Goal: Use online tool/utility

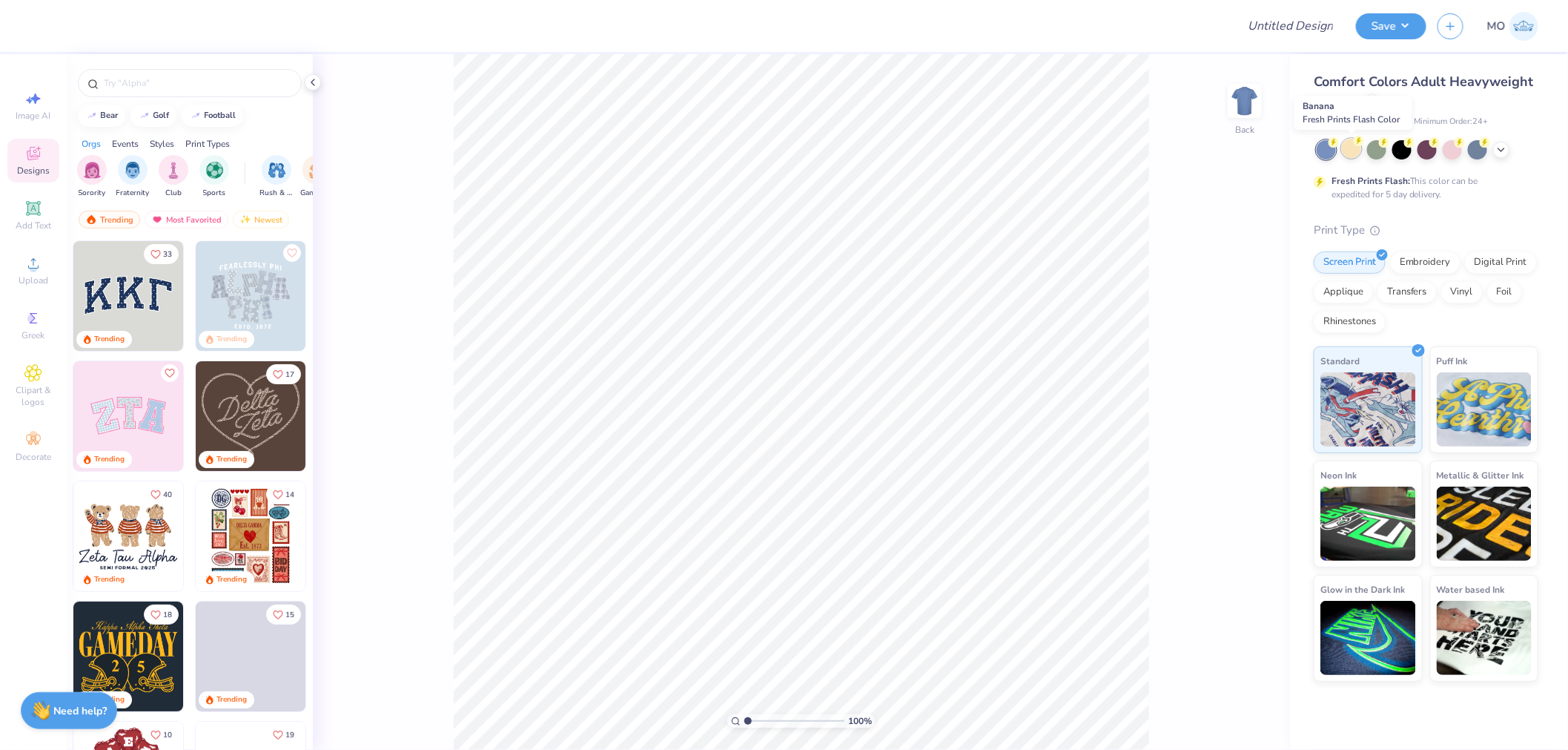
click at [1348, 151] on div at bounding box center [1352, 149] width 19 height 19
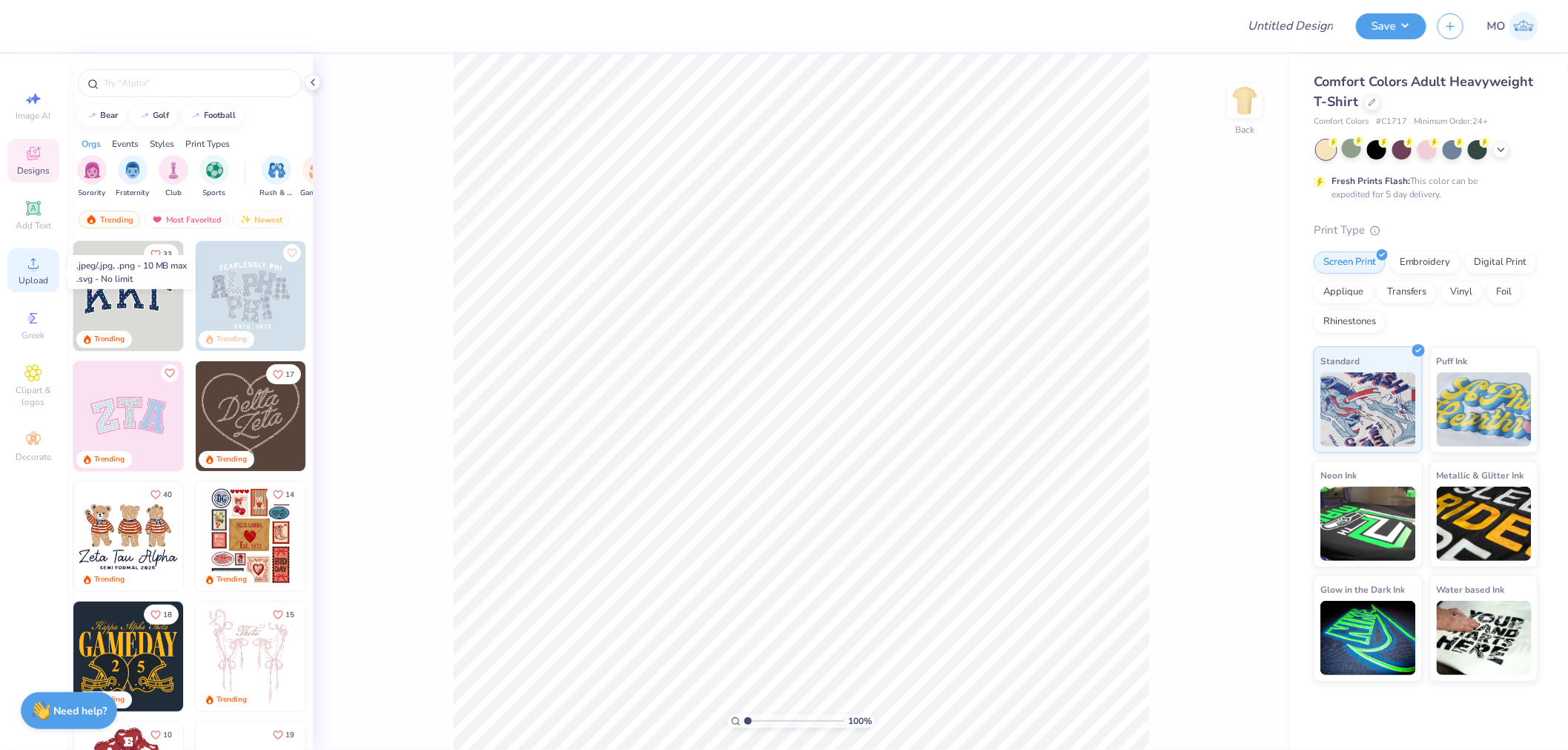
click at [40, 283] on span "Upload" at bounding box center [33, 280] width 30 height 11
click at [27, 221] on span "Add Text" at bounding box center [33, 224] width 35 height 11
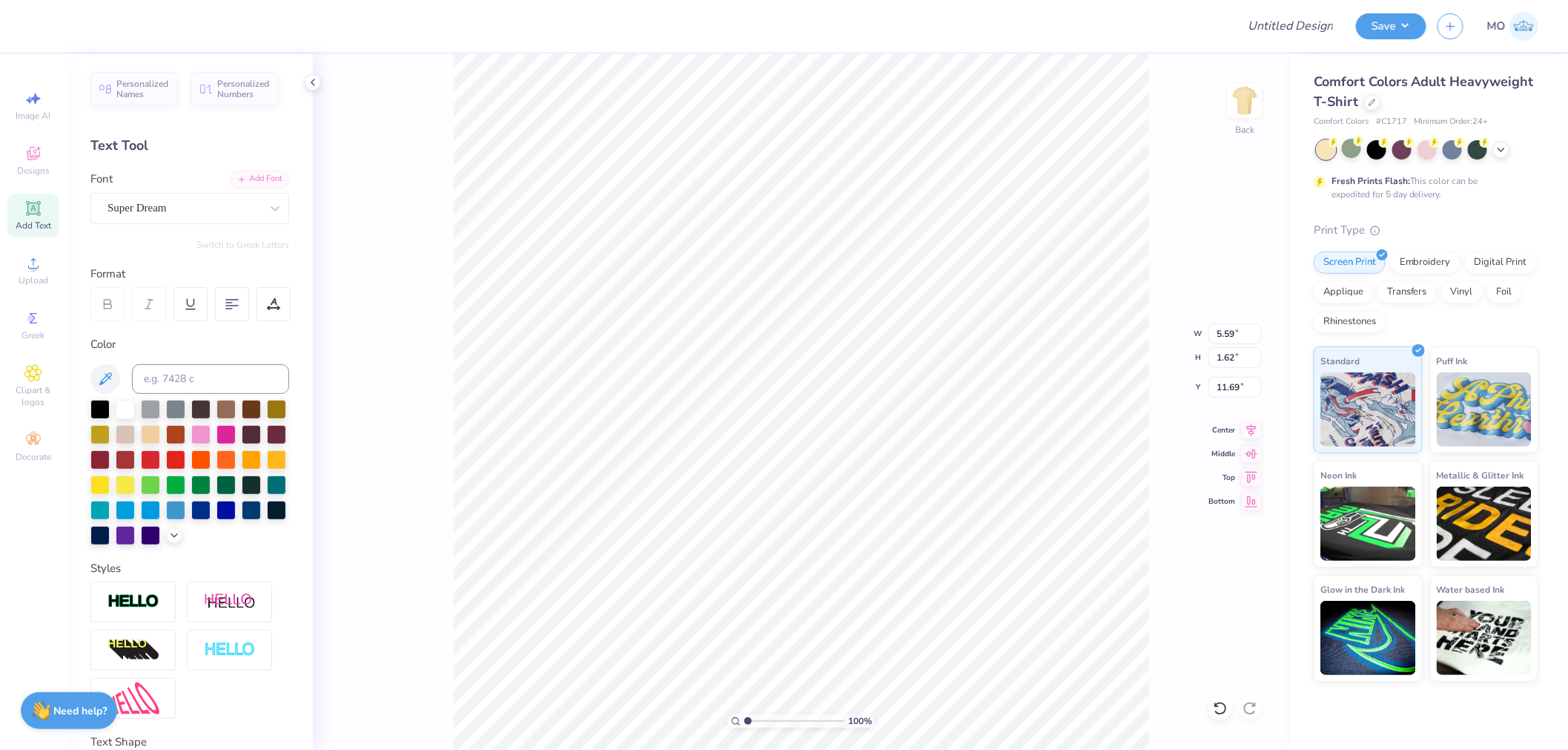
scroll to position [12, 3]
type textarea "ZETA TAU ALPHA"
type input "8.79"
type input "0.82"
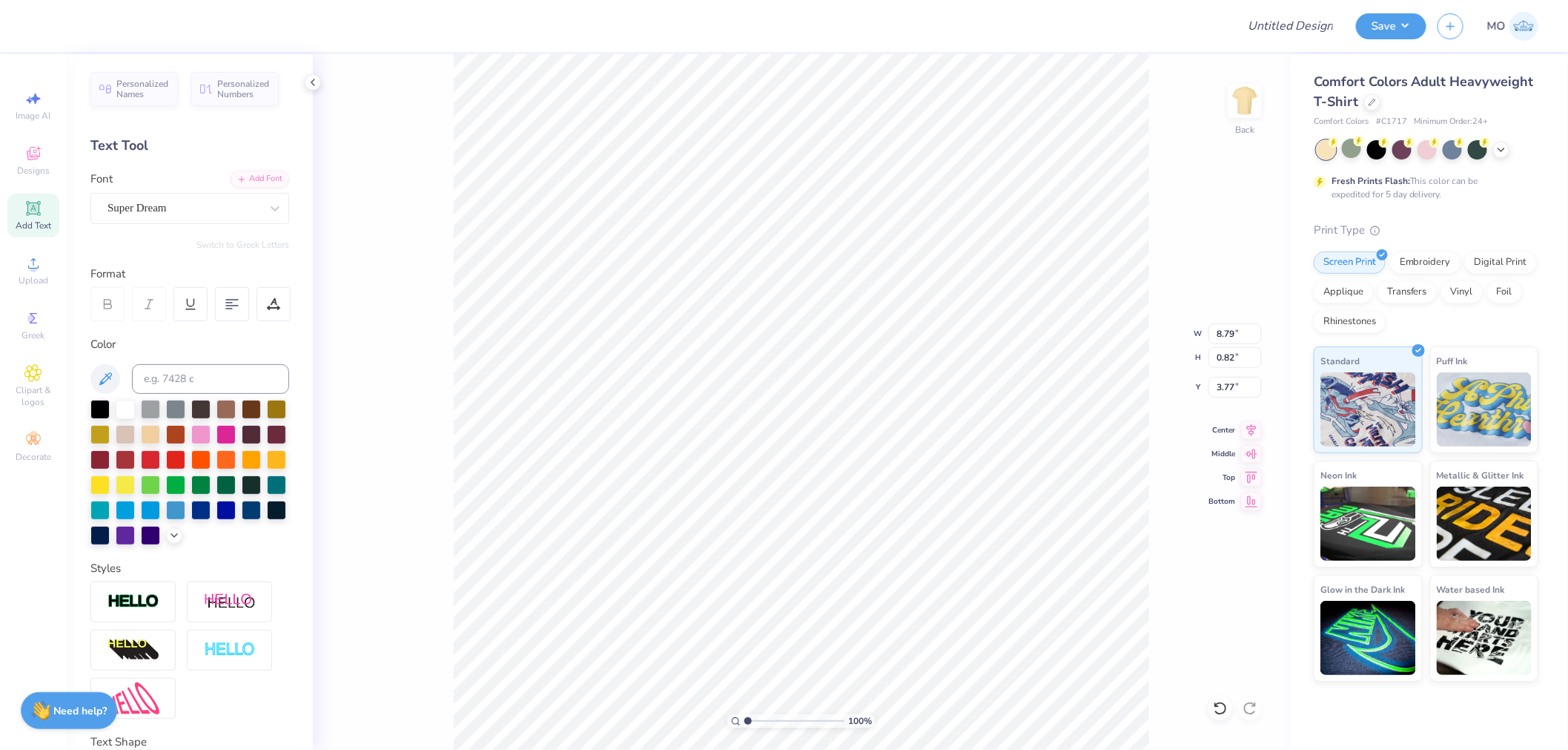
type input "3.77"
click at [160, 429] on div at bounding box center [151, 433] width 19 height 19
click at [168, 540] on icon at bounding box center [173, 533] width 11 height 11
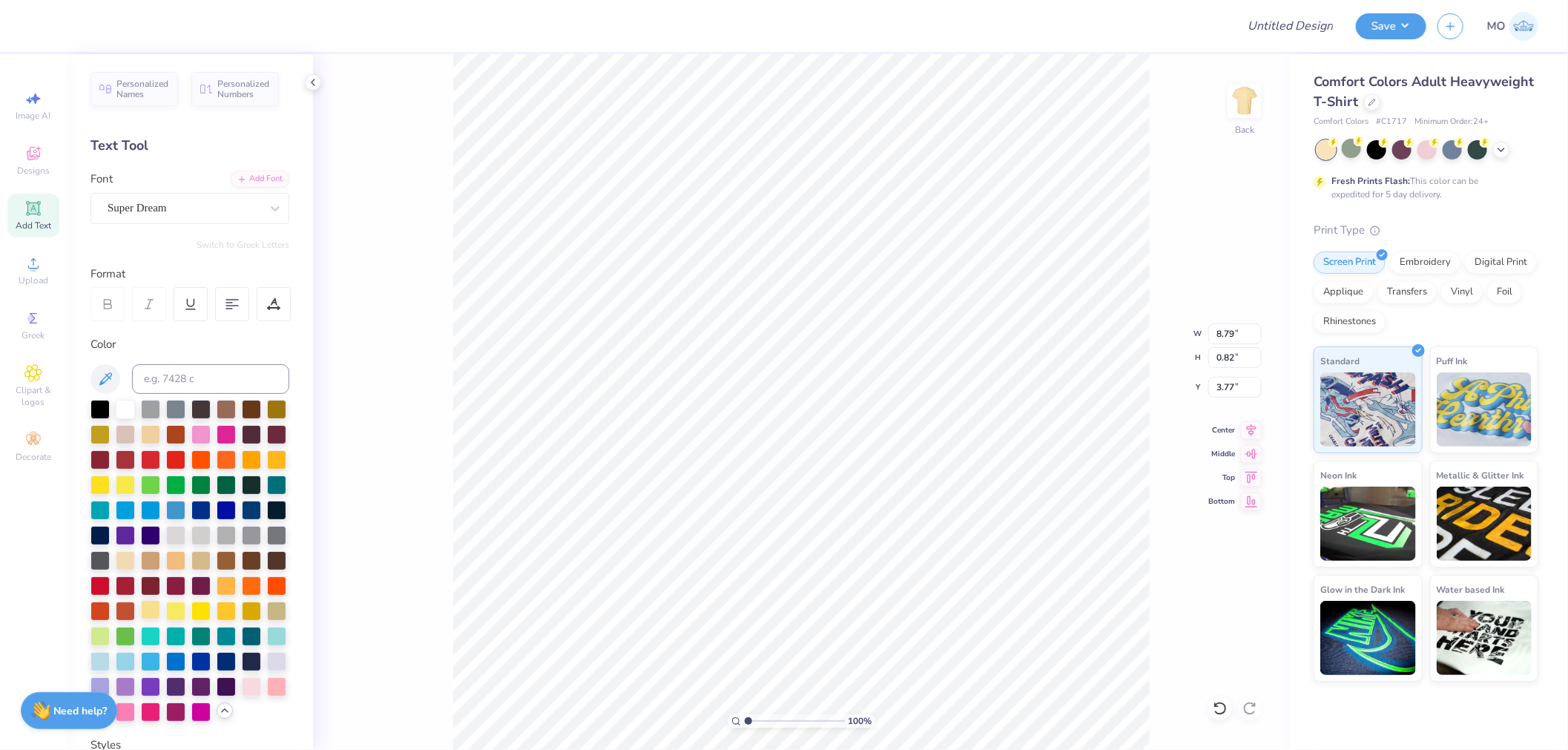
click at [160, 619] on div at bounding box center [151, 609] width 19 height 19
